Goal: Navigation & Orientation: Find specific page/section

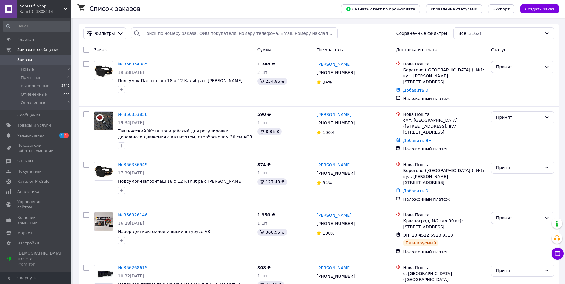
scroll to position [32, 0]
click at [30, 138] on span "Уведомления" at bounding box center [30, 135] width 27 height 5
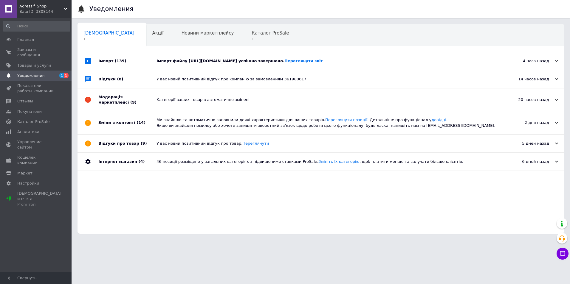
click at [266, 65] on div "Імпорт файлу [URL][DOMAIN_NAME] успішно завершено. Переглянути звіт" at bounding box center [328, 61] width 342 height 18
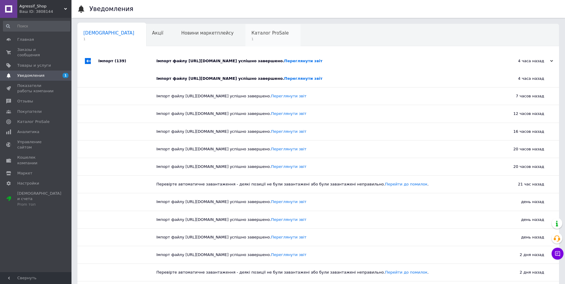
click at [252, 33] on span "Каталог ProSale" at bounding box center [270, 32] width 37 height 5
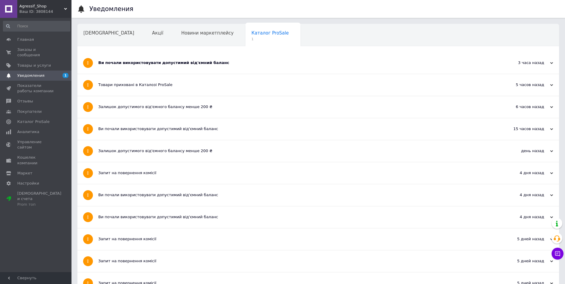
click at [138, 67] on div "Ви почали використовувати допустимий від'ємний баланс" at bounding box center [296, 63] width 396 height 22
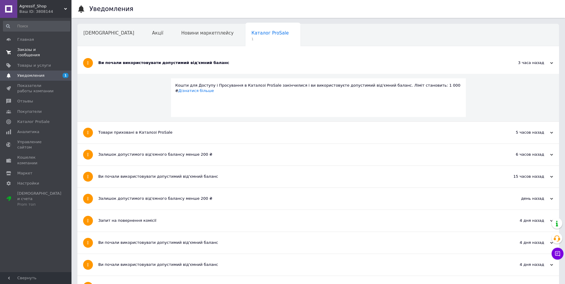
click at [43, 48] on span "Заказы и сообщения" at bounding box center [36, 52] width 38 height 11
